Goal: Task Accomplishment & Management: Manage account settings

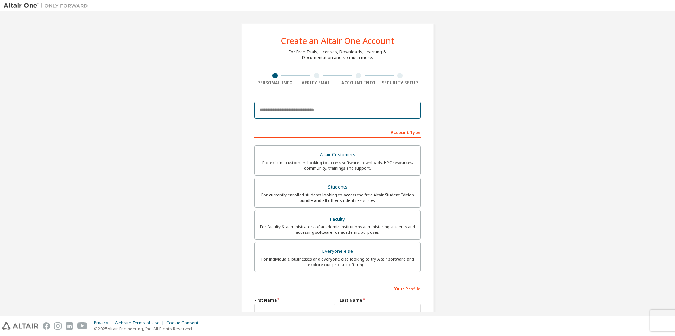
click at [332, 115] on input "email" at bounding box center [337, 110] width 167 height 17
click at [505, 48] on div "Create an Altair One Account For Free Trials, Licenses, Downloads, Learning & D…" at bounding box center [338, 201] width 668 height 372
drag, startPoint x: 621, startPoint y: 0, endPoint x: 497, endPoint y: 98, distance: 157.7
click at [497, 98] on div "Create an Altair One Account For Free Trials, Licenses, Downloads, Learning & D…" at bounding box center [338, 201] width 668 height 372
click at [317, 111] on input "email" at bounding box center [337, 110] width 167 height 17
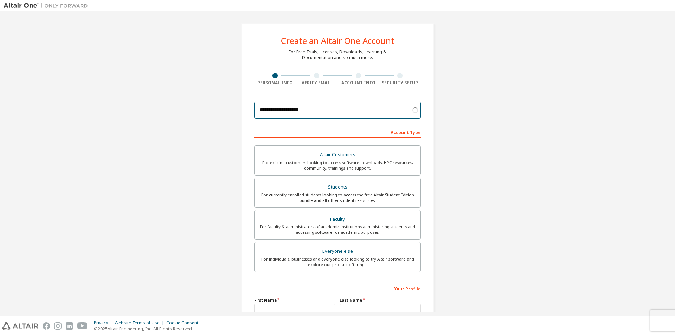
type input "**********"
click at [404, 134] on div "Account Type" at bounding box center [337, 132] width 167 height 11
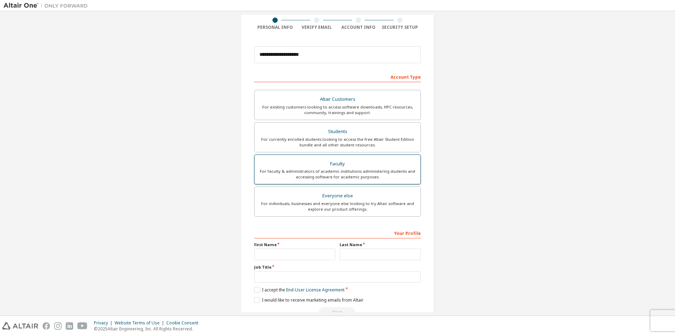
scroll to position [56, 0]
click at [368, 138] on div "For currently enrolled students looking to access the free Altair Student Editi…" at bounding box center [337, 141] width 157 height 11
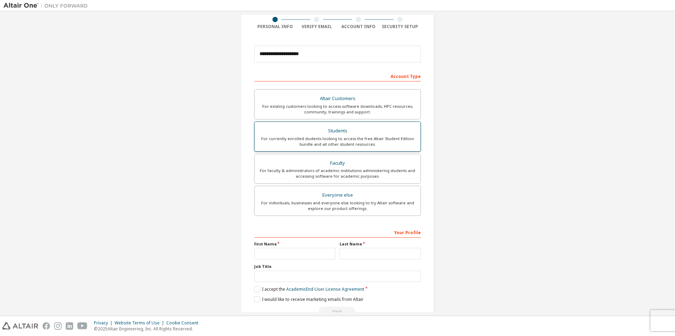
scroll to position [74, 0]
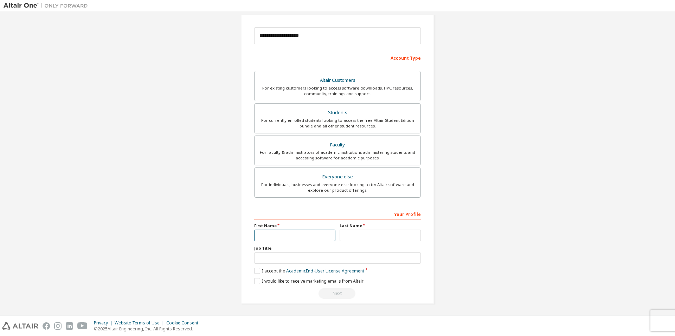
click at [298, 233] on input "text" at bounding box center [294, 236] width 81 height 12
type input "***"
click at [344, 233] on input "text" at bounding box center [379, 236] width 81 height 12
type input "*****"
drag, startPoint x: 335, startPoint y: 252, endPoint x: 331, endPoint y: 259, distance: 7.7
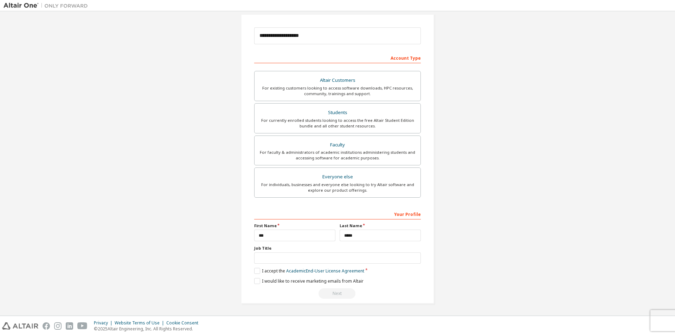
click at [331, 259] on div "Job Title" at bounding box center [337, 255] width 167 height 18
click at [331, 259] on input "text" at bounding box center [337, 259] width 167 height 12
type input "*"
type input "**********"
click at [254, 269] on label "I accept the Academic End-User License Agreement" at bounding box center [309, 271] width 110 height 6
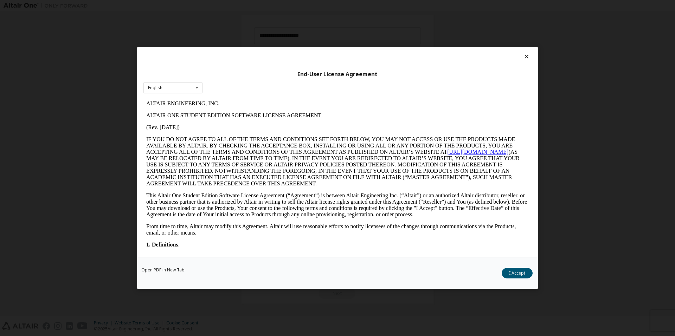
scroll to position [0, 0]
click at [523, 274] on button "I Accept" at bounding box center [516, 273] width 31 height 11
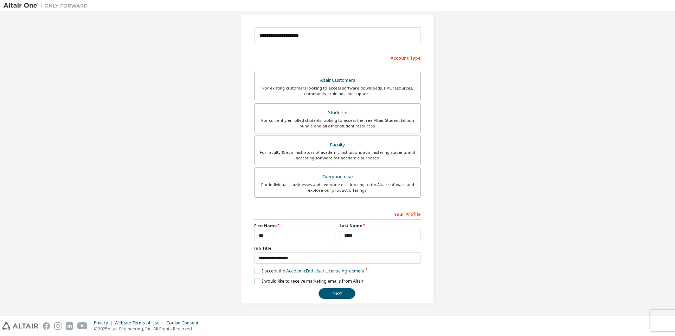
click at [256, 280] on label "I would like to receive marketing emails from Altair" at bounding box center [308, 281] width 109 height 6
click at [333, 294] on button "Next" at bounding box center [336, 293] width 37 height 11
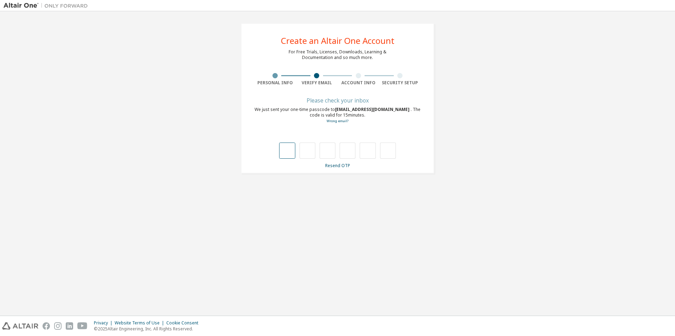
type input "*"
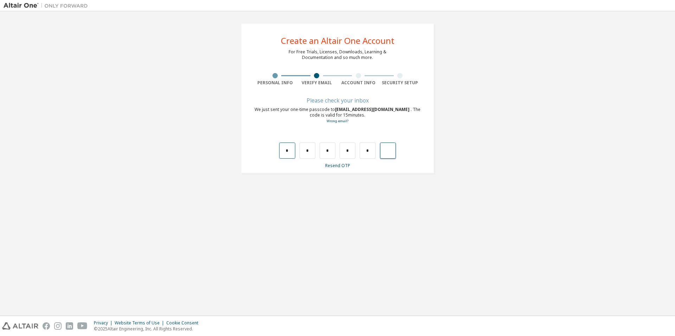
type input "*"
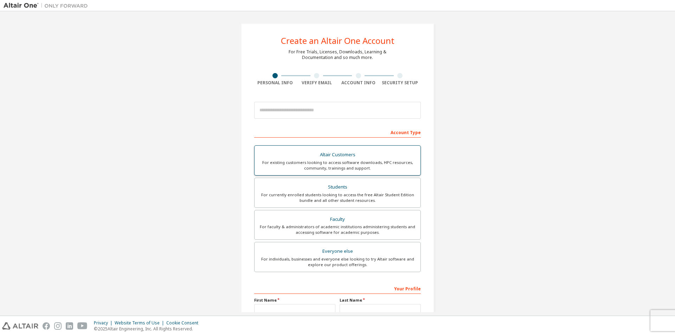
scroll to position [74, 0]
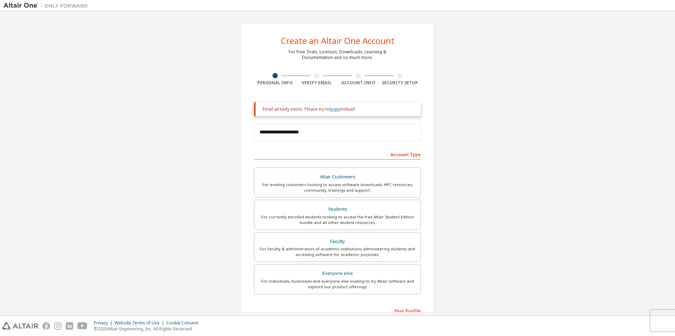
click at [331, 106] on link "login" at bounding box center [334, 109] width 10 height 6
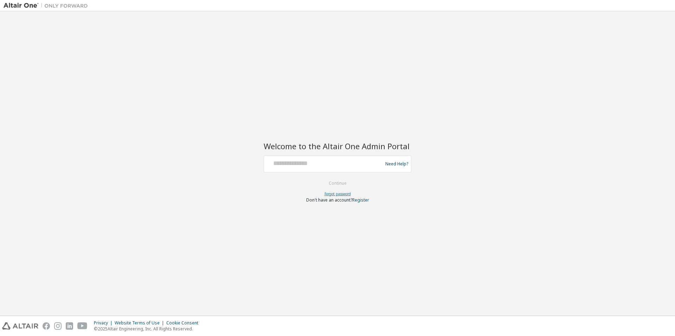
click at [342, 193] on link "Forgot password" at bounding box center [337, 194] width 26 height 5
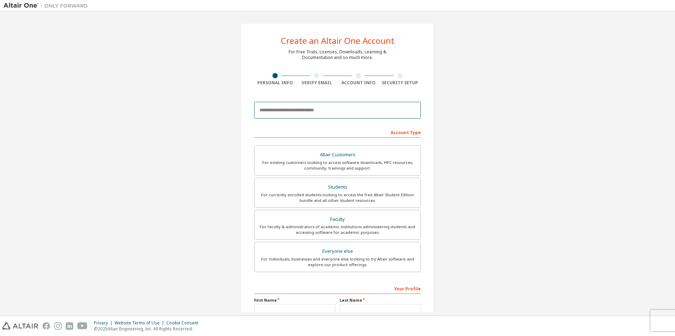
click at [329, 113] on input "email" at bounding box center [337, 110] width 167 height 17
type input "**********"
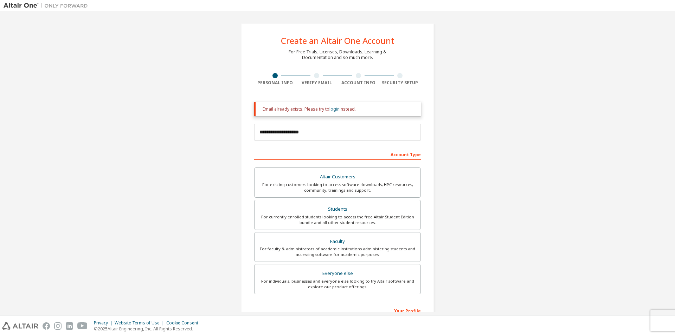
click at [329, 109] on link "login" at bounding box center [334, 109] width 10 height 6
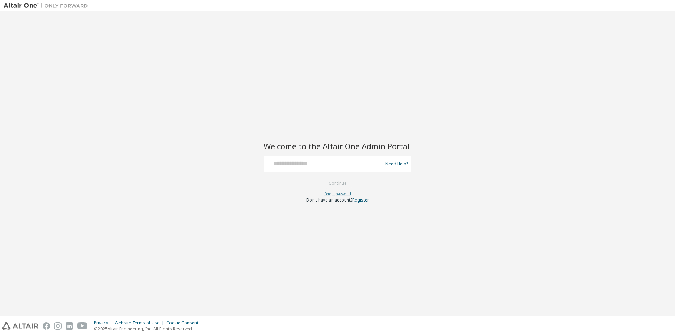
click at [345, 196] on link "Forgot password" at bounding box center [337, 194] width 26 height 5
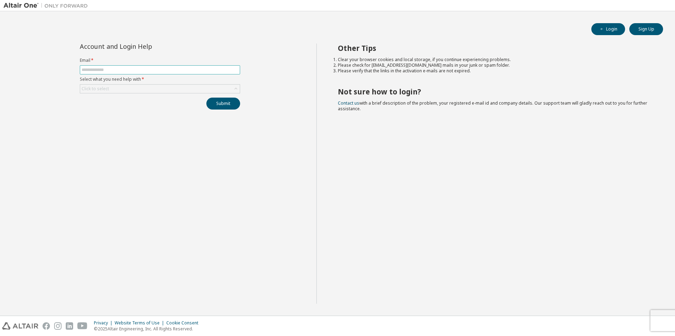
click at [150, 67] on span at bounding box center [160, 69] width 160 height 9
click at [120, 65] on form "Email * Select what you need help with * Click to select" at bounding box center [160, 76] width 160 height 36
click at [114, 75] on form "Email * Select what you need help with * Click to select" at bounding box center [160, 76] width 160 height 36
click at [121, 68] on input "text" at bounding box center [160, 70] width 157 height 6
type input "**********"
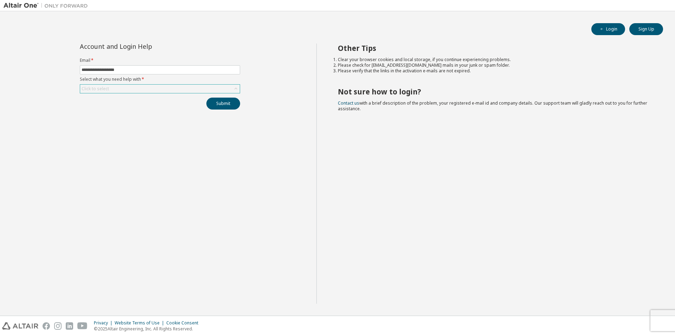
click at [127, 85] on div "Click to select" at bounding box center [160, 89] width 160 height 8
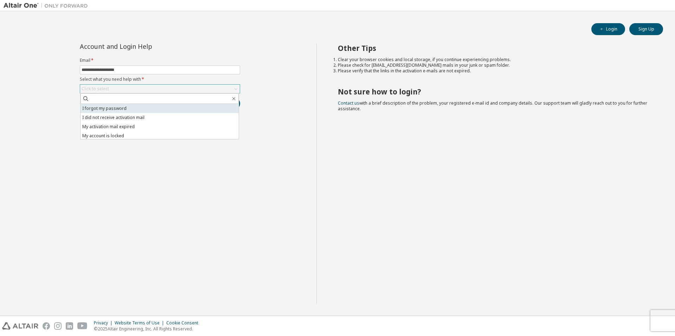
click at [134, 110] on li "I forgot my password" at bounding box center [159, 108] width 158 height 9
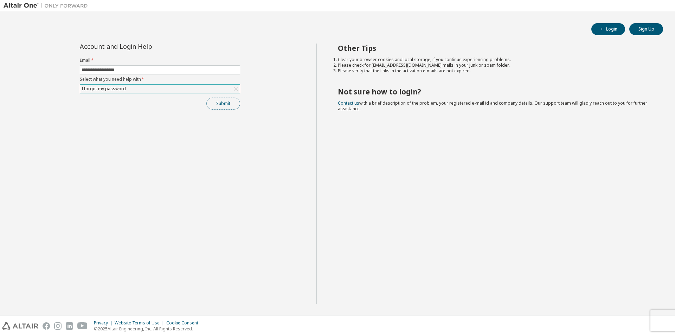
click at [209, 99] on button "Submit" at bounding box center [223, 104] width 34 height 12
click at [150, 125] on div "**********" at bounding box center [160, 174] width 313 height 260
